Goal: Task Accomplishment & Management: Manage account settings

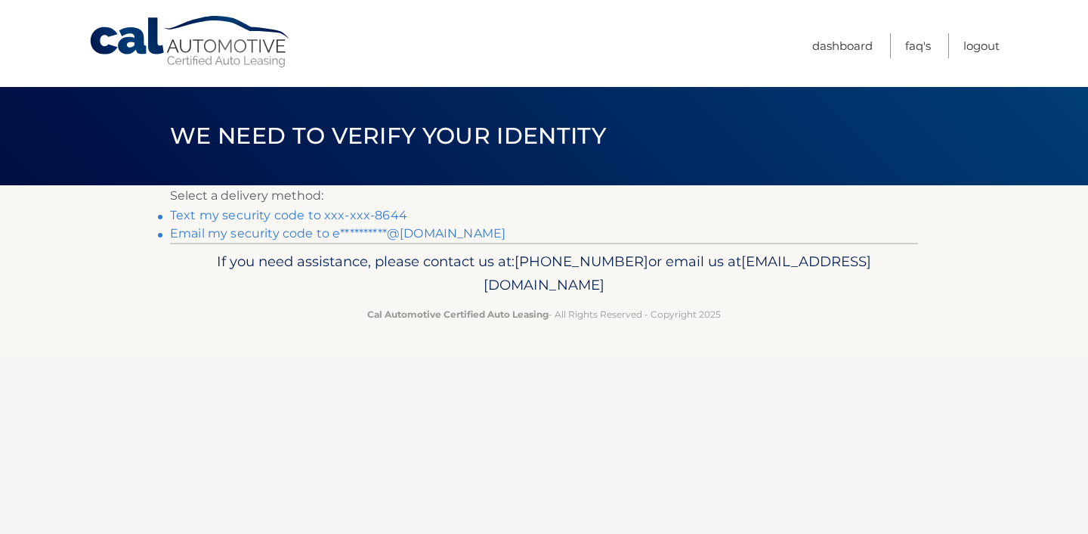
click at [306, 219] on link "Text my security code to xxx-xxx-8644" at bounding box center [288, 215] width 237 height 14
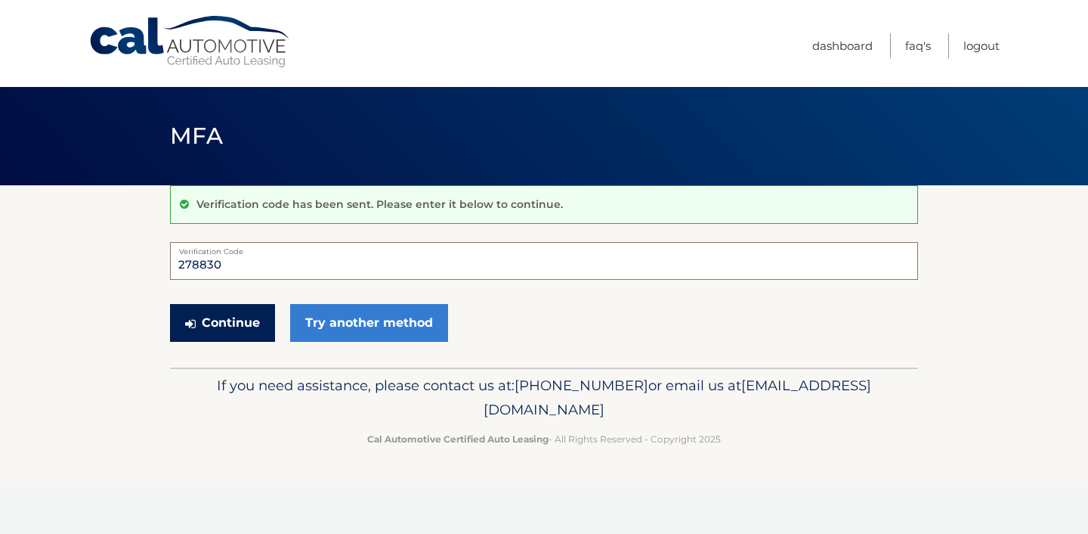
type input "278830"
click at [203, 330] on button "Continue" at bounding box center [222, 323] width 105 height 38
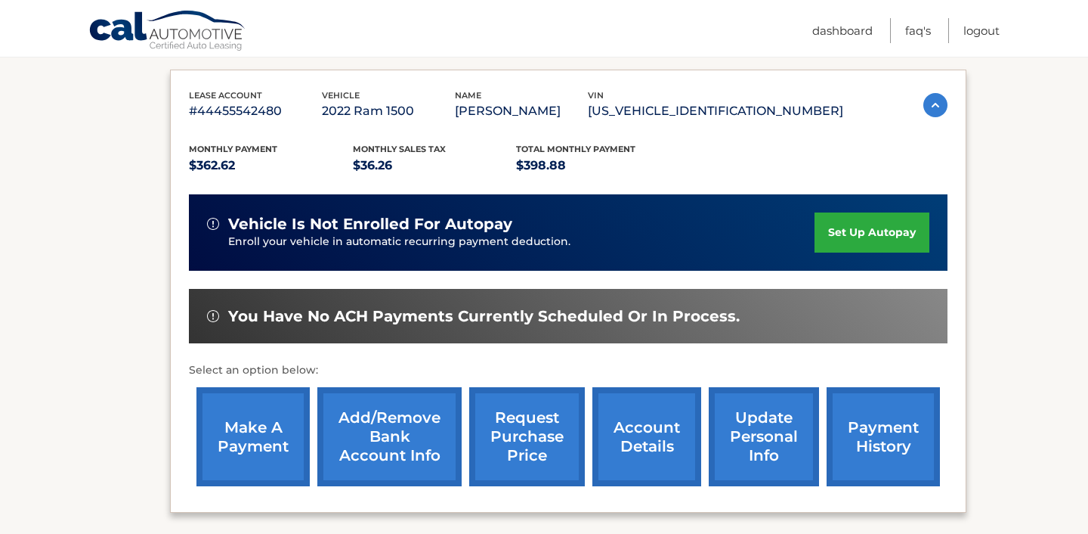
scroll to position [257, 0]
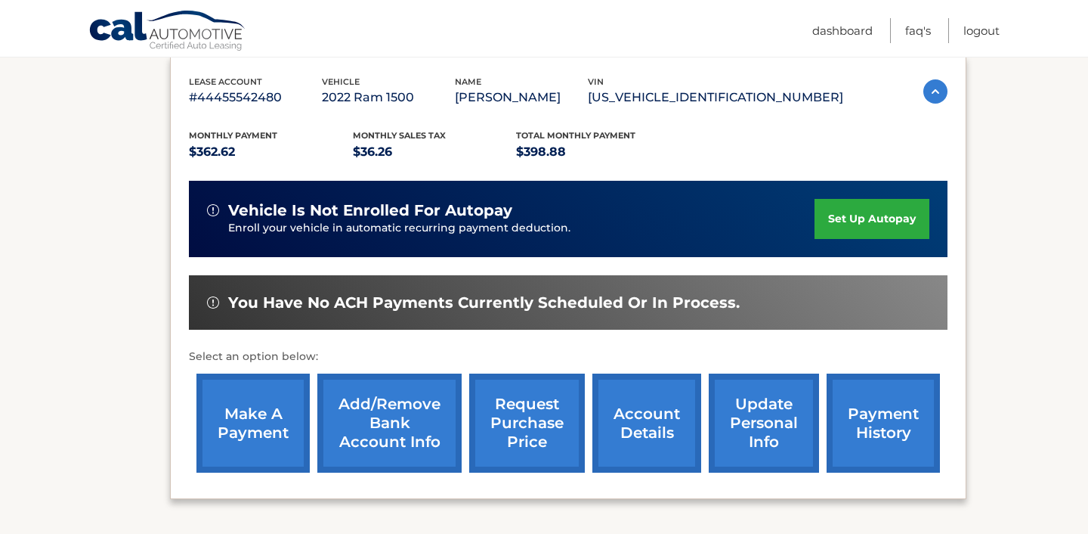
click at [258, 406] on link "make a payment" at bounding box center [253, 422] width 113 height 99
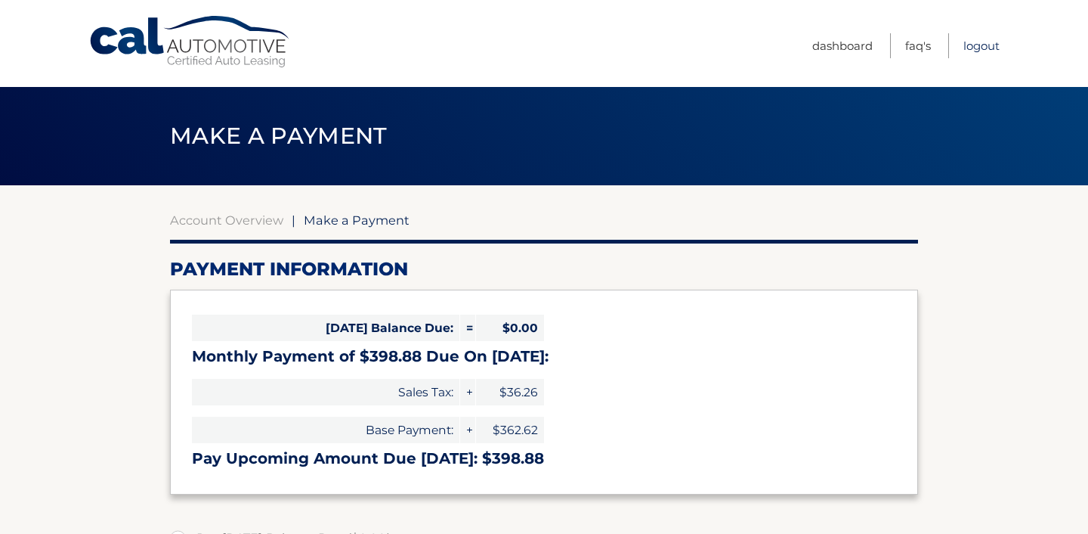
click at [983, 50] on link "Logout" at bounding box center [982, 45] width 36 height 25
